Goal: Task Accomplishment & Management: Complete application form

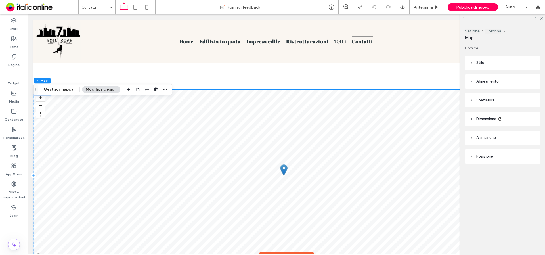
scroll to position [426, 0]
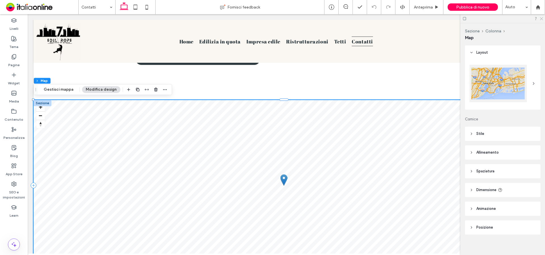
click at [539, 19] on icon at bounding box center [541, 18] width 4 height 4
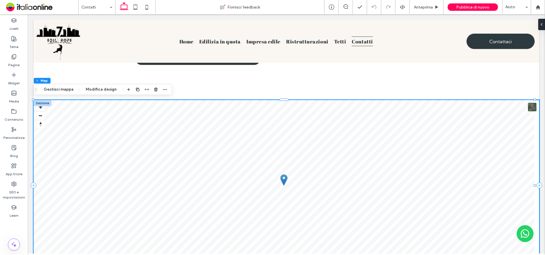
click at [41, 101] on div at bounding box center [42, 103] width 18 height 6
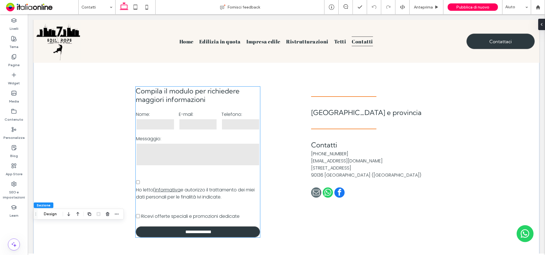
scroll to position [170, 0]
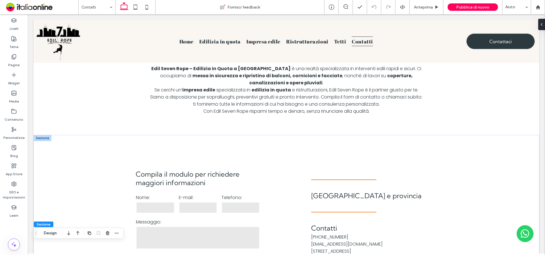
click at [42, 136] on div at bounding box center [42, 138] width 18 height 6
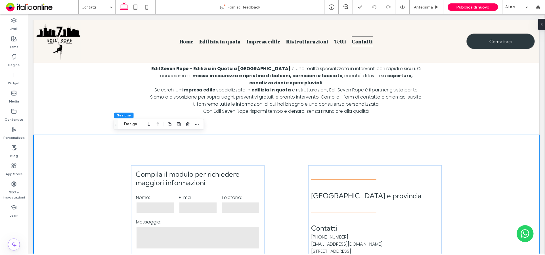
scroll to position [284, 0]
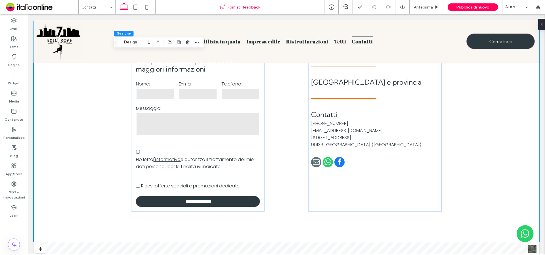
click at [232, 8] on span "Fornisci feedback" at bounding box center [243, 7] width 33 height 5
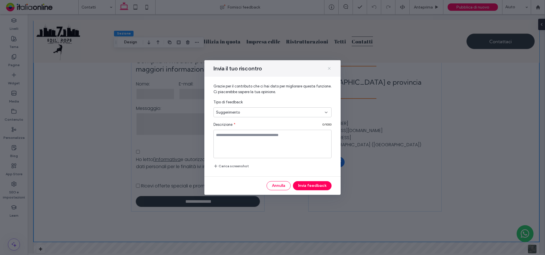
click at [329, 67] on icon at bounding box center [329, 68] width 5 height 5
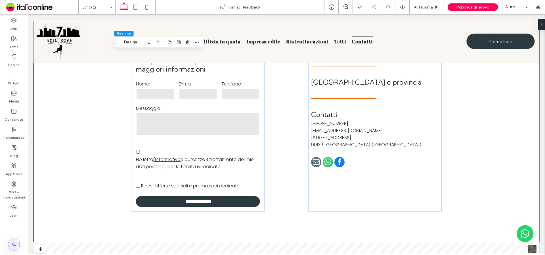
click at [14, 245] on use at bounding box center [13, 244] width 5 height 5
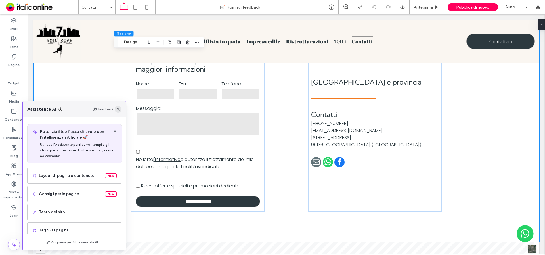
click at [121, 111] on span "button" at bounding box center [118, 109] width 7 height 7
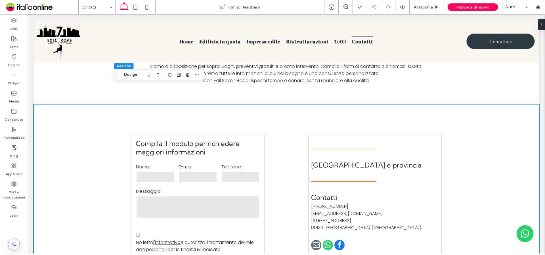
scroll to position [199, 0]
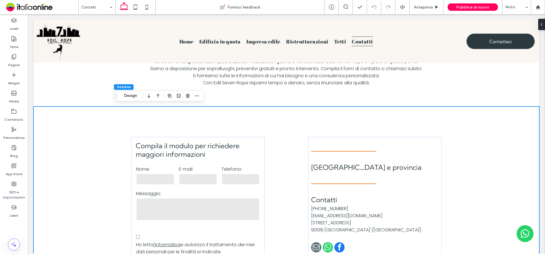
click at [295, 124] on div "**********" at bounding box center [286, 216] width 341 height 220
click at [66, 114] on div "**********" at bounding box center [286, 216] width 506 height 220
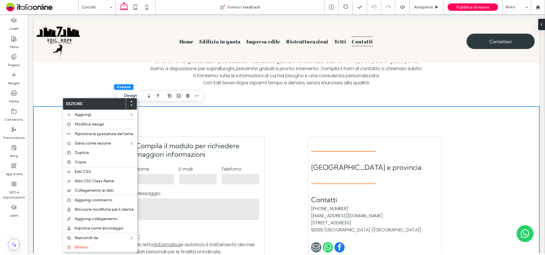
click at [48, 159] on div "**********" at bounding box center [286, 216] width 506 height 220
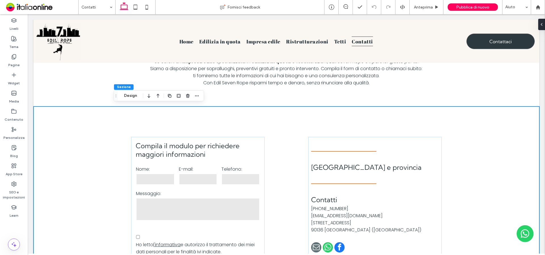
drag, startPoint x: 68, startPoint y: 127, endPoint x: 64, endPoint y: 129, distance: 3.9
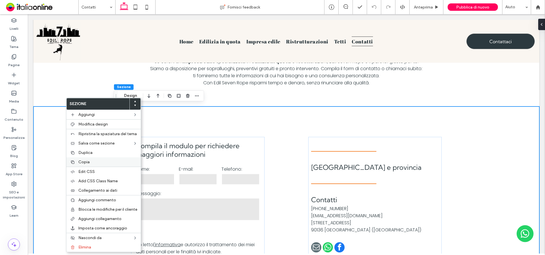
click at [80, 164] on div "Copia" at bounding box center [103, 161] width 74 height 9
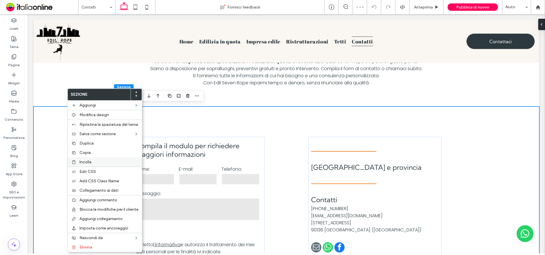
click at [77, 161] on div "Incolla" at bounding box center [105, 161] width 74 height 9
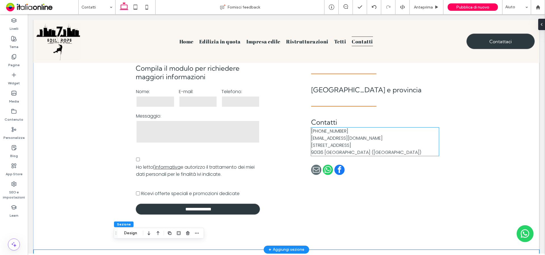
scroll to position [219, 0]
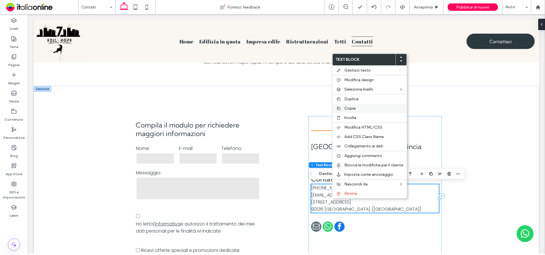
drag, startPoint x: 350, startPoint y: 106, endPoint x: 309, endPoint y: 114, distance: 41.5
click at [350, 106] on span "Copia" at bounding box center [349, 108] width 11 height 5
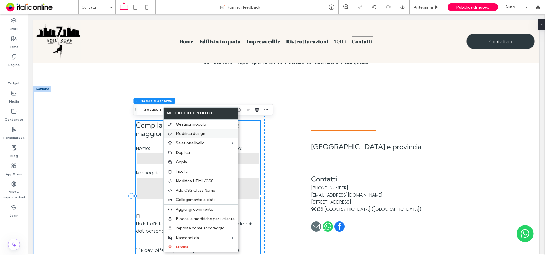
type input "*"
type input "***"
type input "*"
type input "***"
drag, startPoint x: 183, startPoint y: 169, endPoint x: 183, endPoint y: 163, distance: 6.8
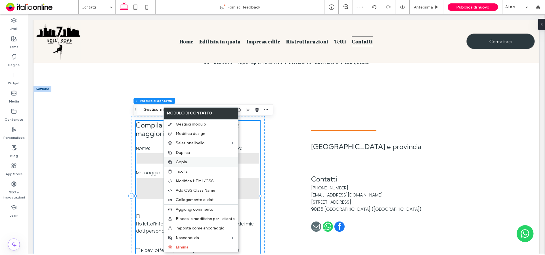
click at [183, 169] on span "Incolla" at bounding box center [182, 171] width 12 height 5
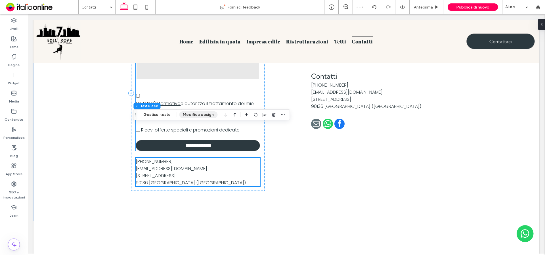
scroll to position [292, 0]
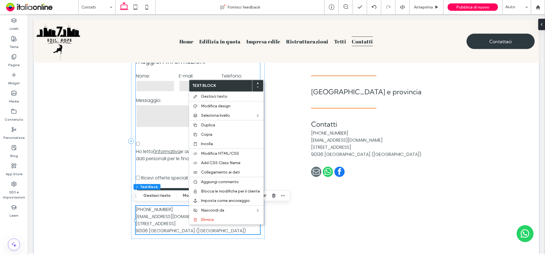
click at [159, 159] on span "Ho letto l'informativa e autorizzo il trattamento dei miei dati personali per l…" at bounding box center [198, 155] width 124 height 14
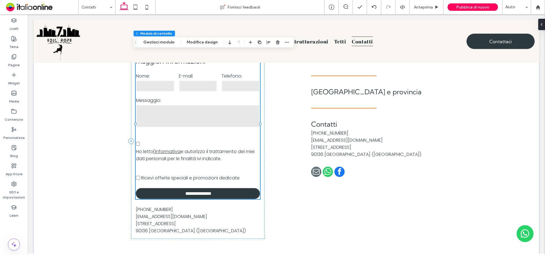
type input "*"
type input "***"
type input "*"
type input "***"
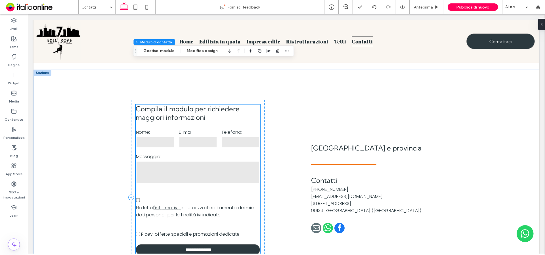
scroll to position [235, 0]
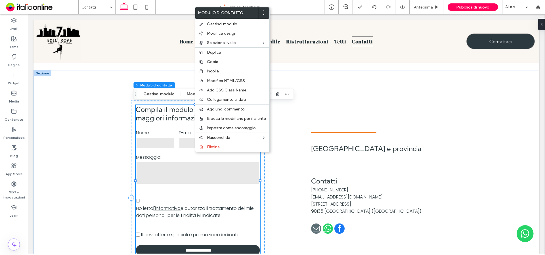
click at [159, 138] on input "text" at bounding box center [155, 142] width 38 height 11
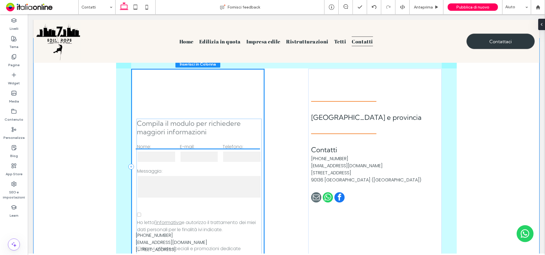
scroll to position [274, 0]
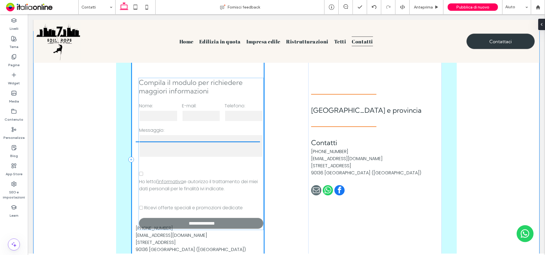
drag, startPoint x: 187, startPoint y: 119, endPoint x: 193, endPoint y: 171, distance: 52.0
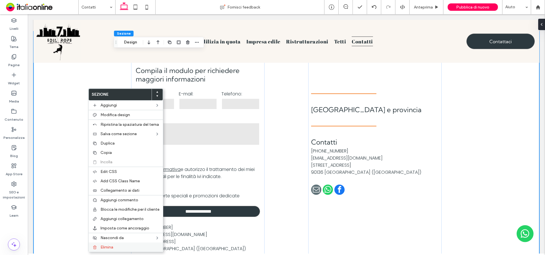
click at [108, 246] on span "Elimina" at bounding box center [106, 247] width 13 height 5
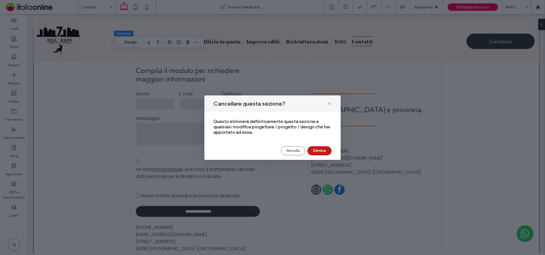
click at [318, 152] on button "Elimina" at bounding box center [319, 150] width 24 height 9
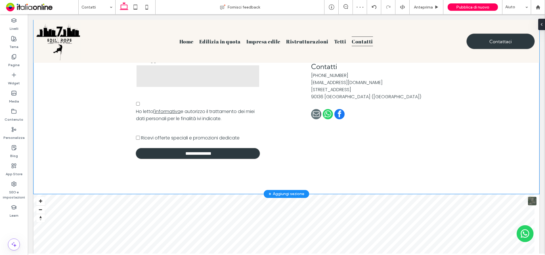
scroll to position [416, 0]
